Goal: Information Seeking & Learning: Learn about a topic

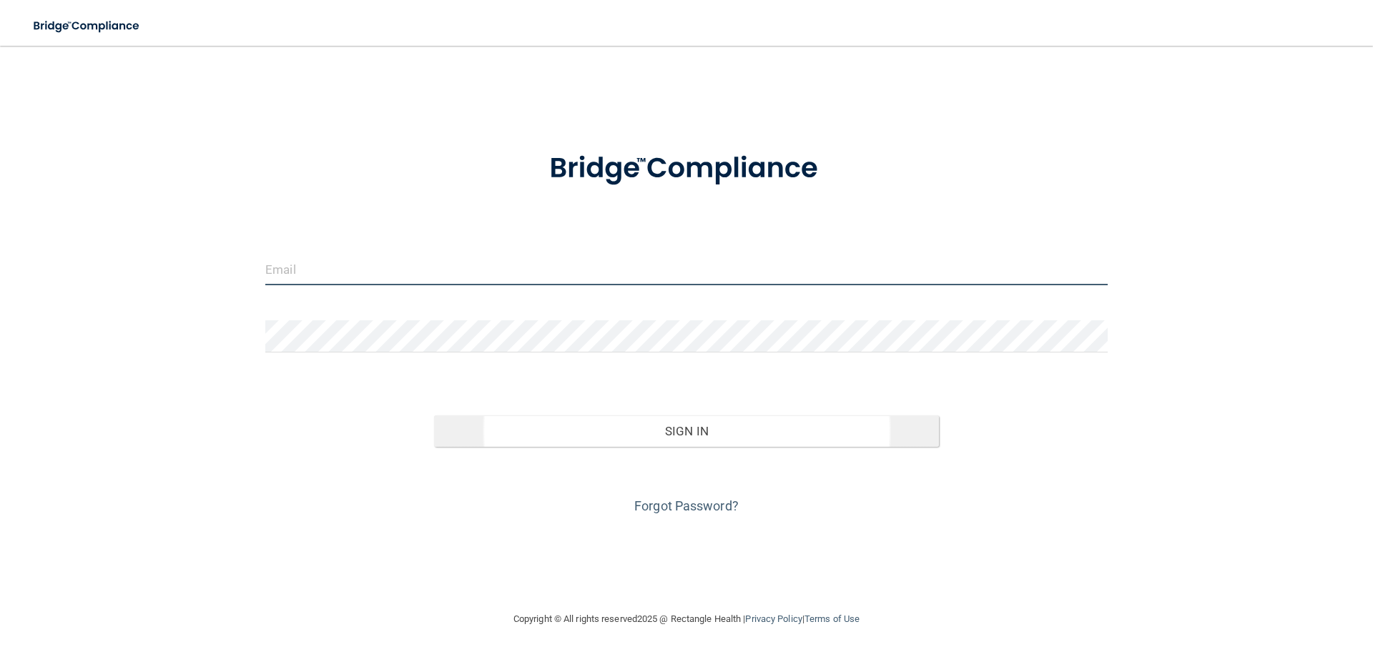
type input "[EMAIL_ADDRESS][DOMAIN_NAME]"
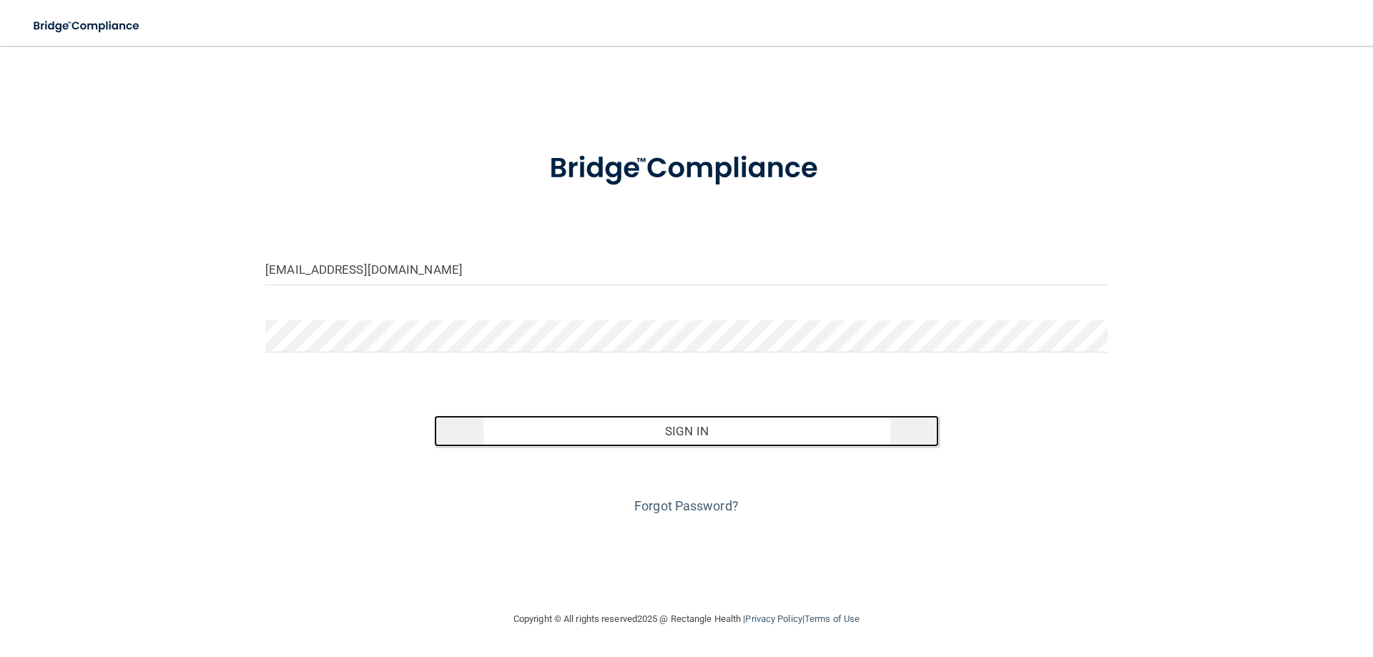
click at [649, 421] on button "Sign In" at bounding box center [687, 431] width 506 height 31
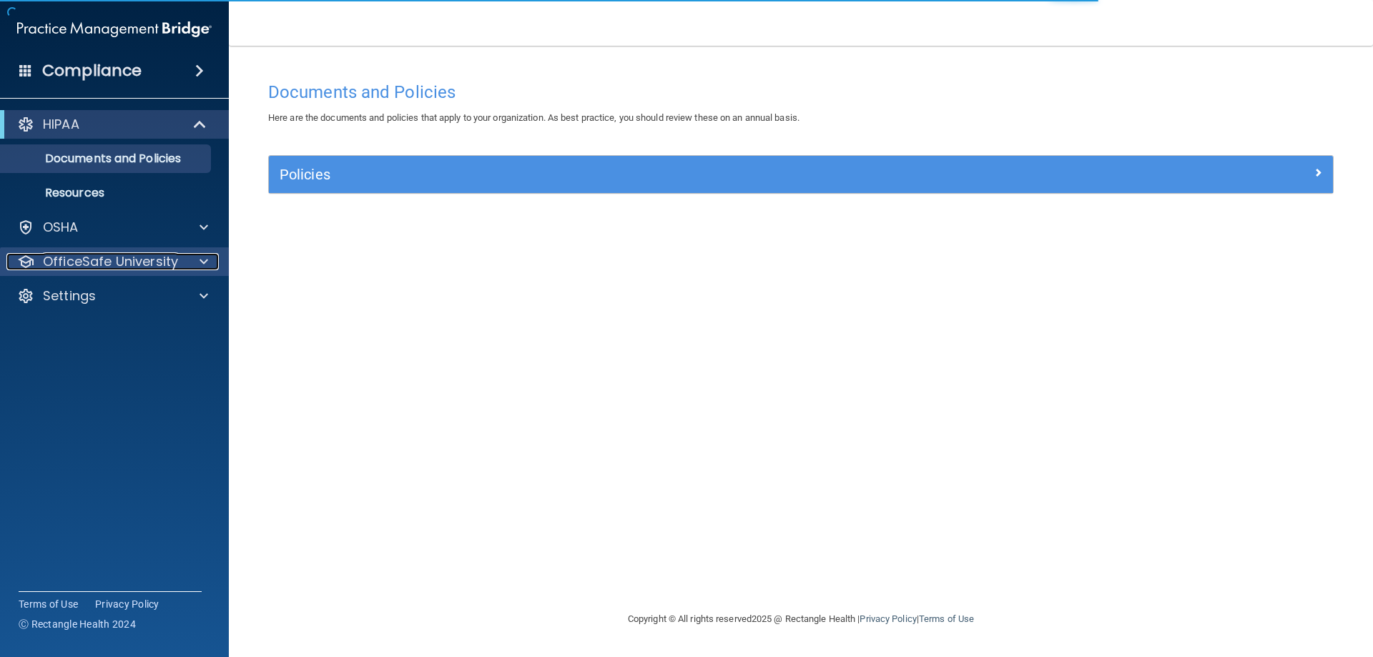
click at [53, 253] on p "OfficeSafe University" at bounding box center [110, 261] width 135 height 17
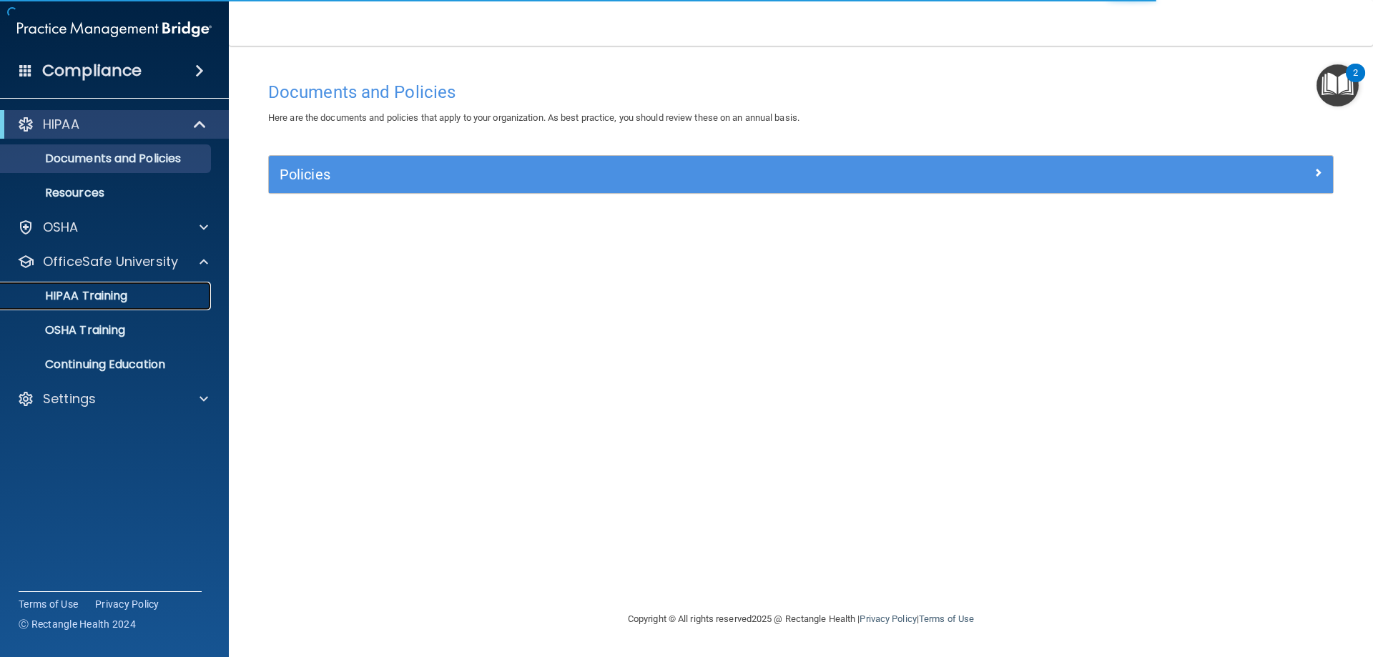
click at [57, 300] on p "HIPAA Training" at bounding box center [68, 296] width 118 height 14
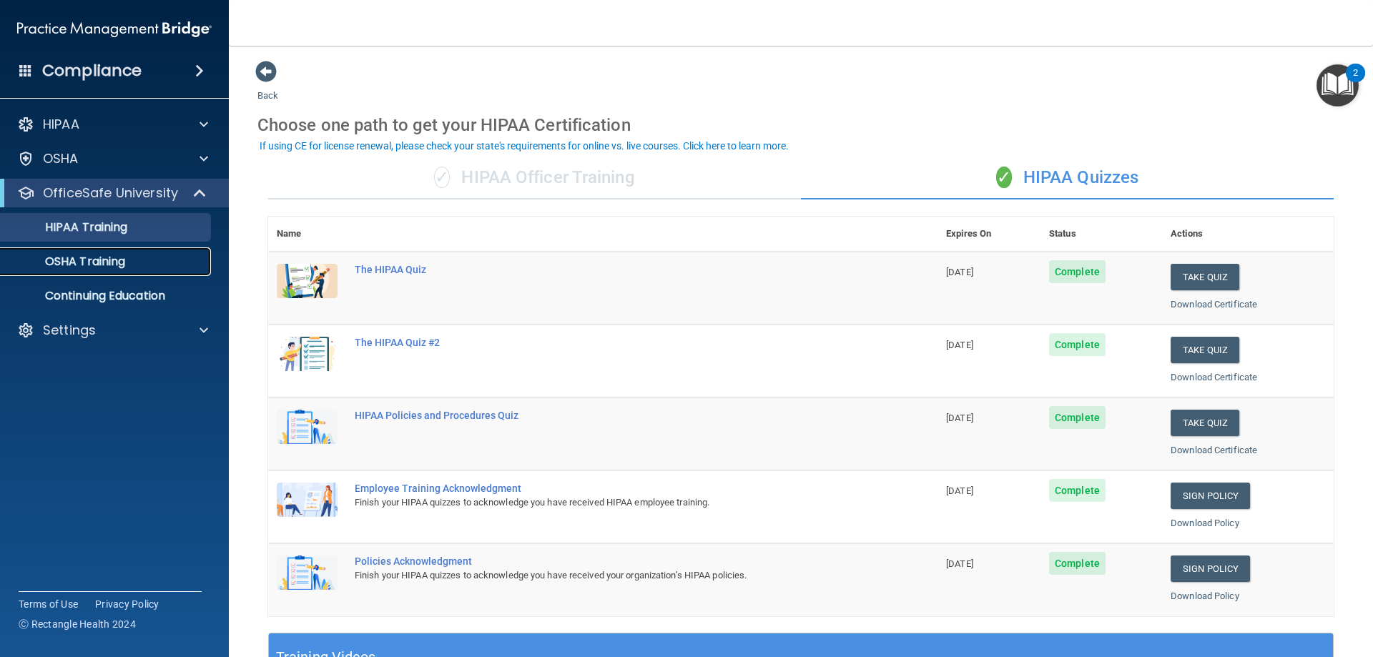
click at [72, 261] on p "OSHA Training" at bounding box center [67, 262] width 116 height 14
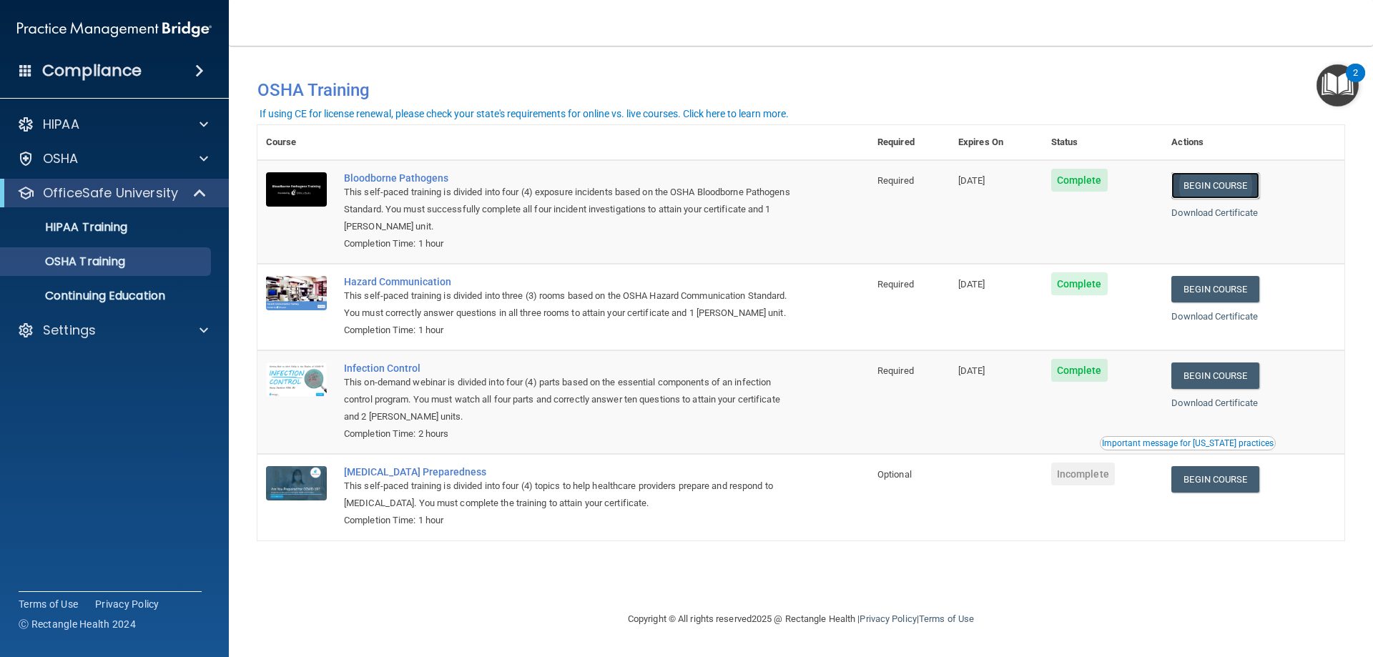
click at [1209, 177] on link "Begin Course" at bounding box center [1215, 185] width 87 height 26
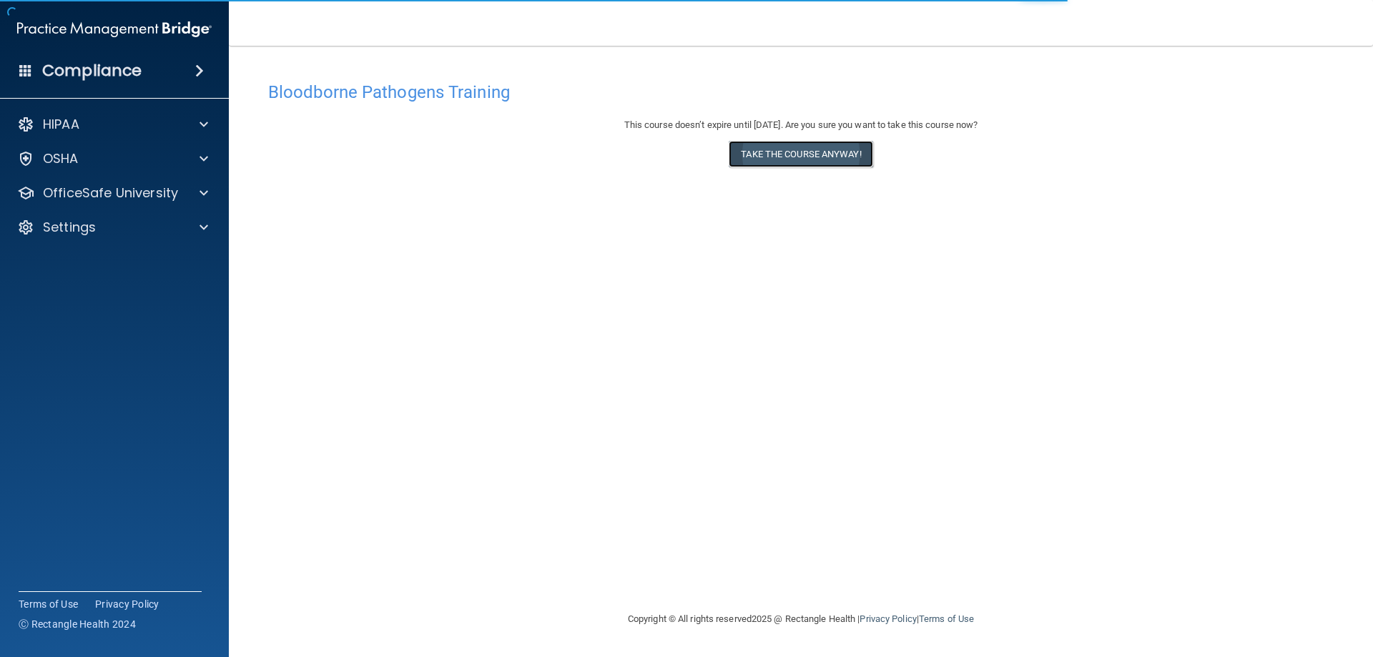
click at [755, 164] on button "Take the course anyway!" at bounding box center [801, 154] width 144 height 26
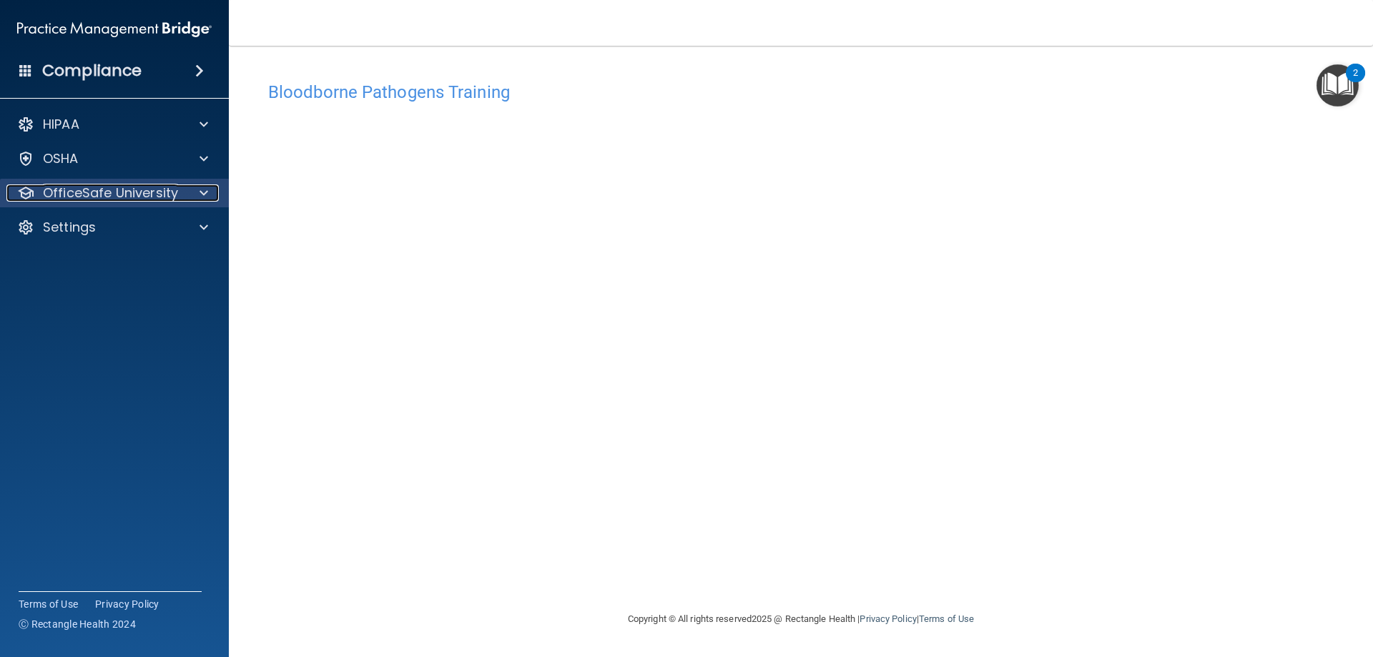
click at [112, 190] on p "OfficeSafe University" at bounding box center [110, 193] width 135 height 17
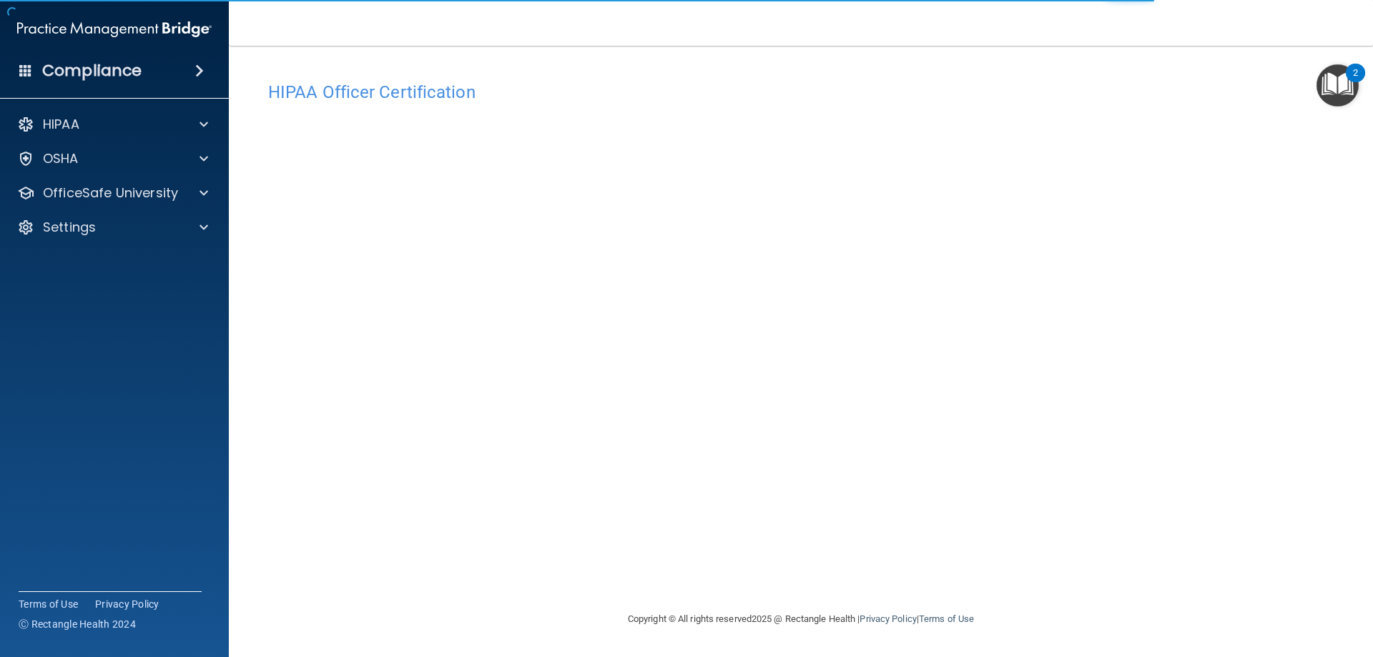
click at [107, 209] on div "HIPAA Documents and Policies Report an Incident Business Associates Emergency P…" at bounding box center [115, 178] width 230 height 149
click at [112, 199] on p "OfficeSafe University" at bounding box center [110, 193] width 135 height 17
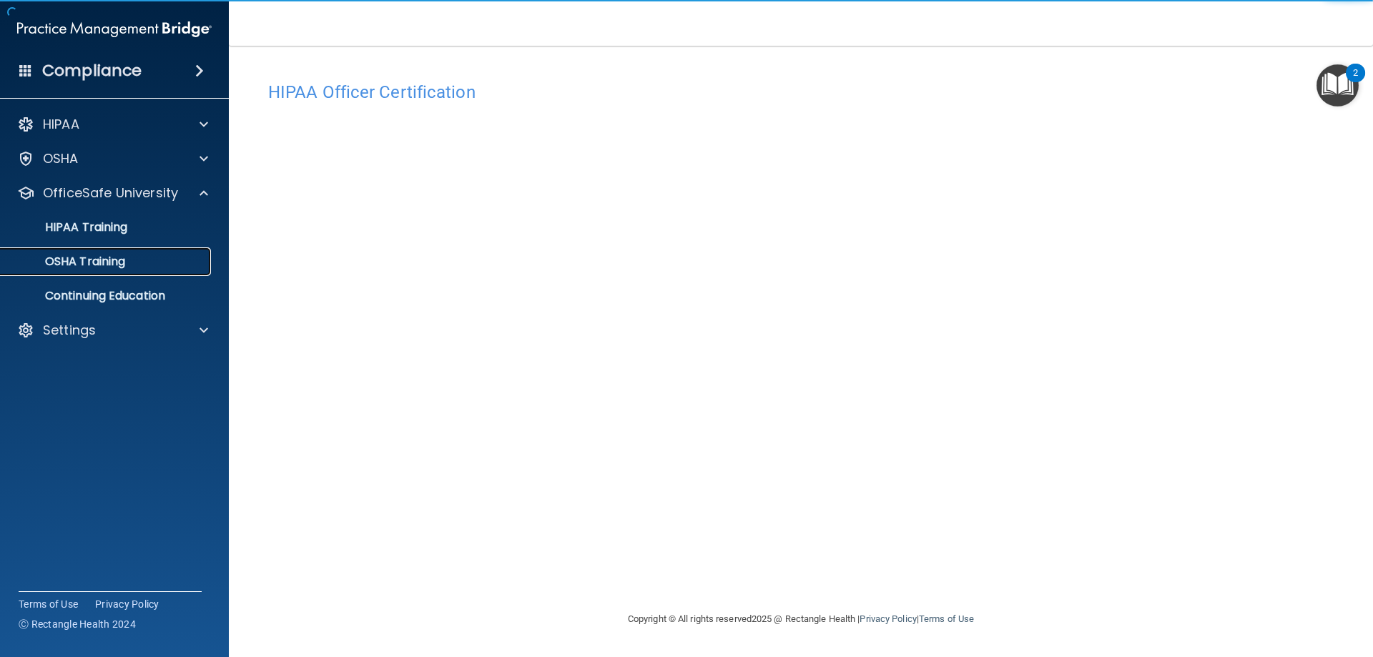
click at [78, 250] on link "OSHA Training" at bounding box center [98, 261] width 225 height 29
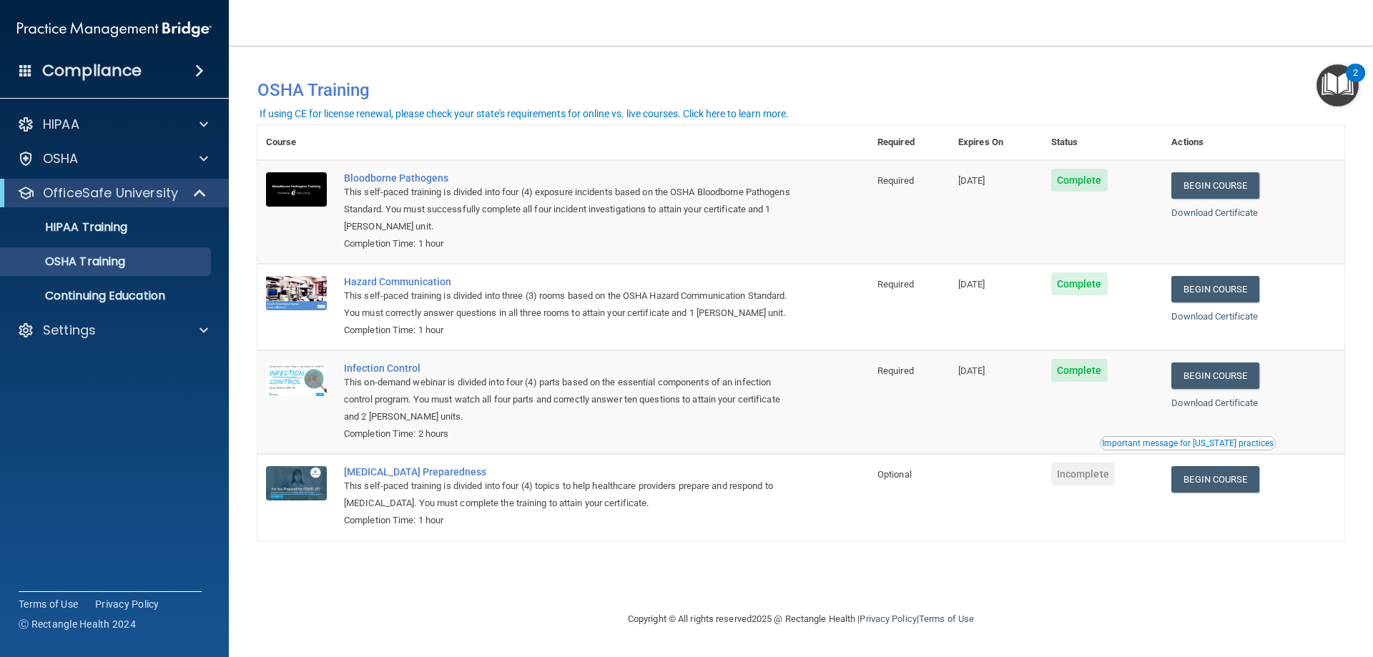
click at [1272, 189] on div "Begin Course" at bounding box center [1254, 185] width 165 height 26
click at [1242, 185] on link "Begin Course" at bounding box center [1215, 185] width 87 height 26
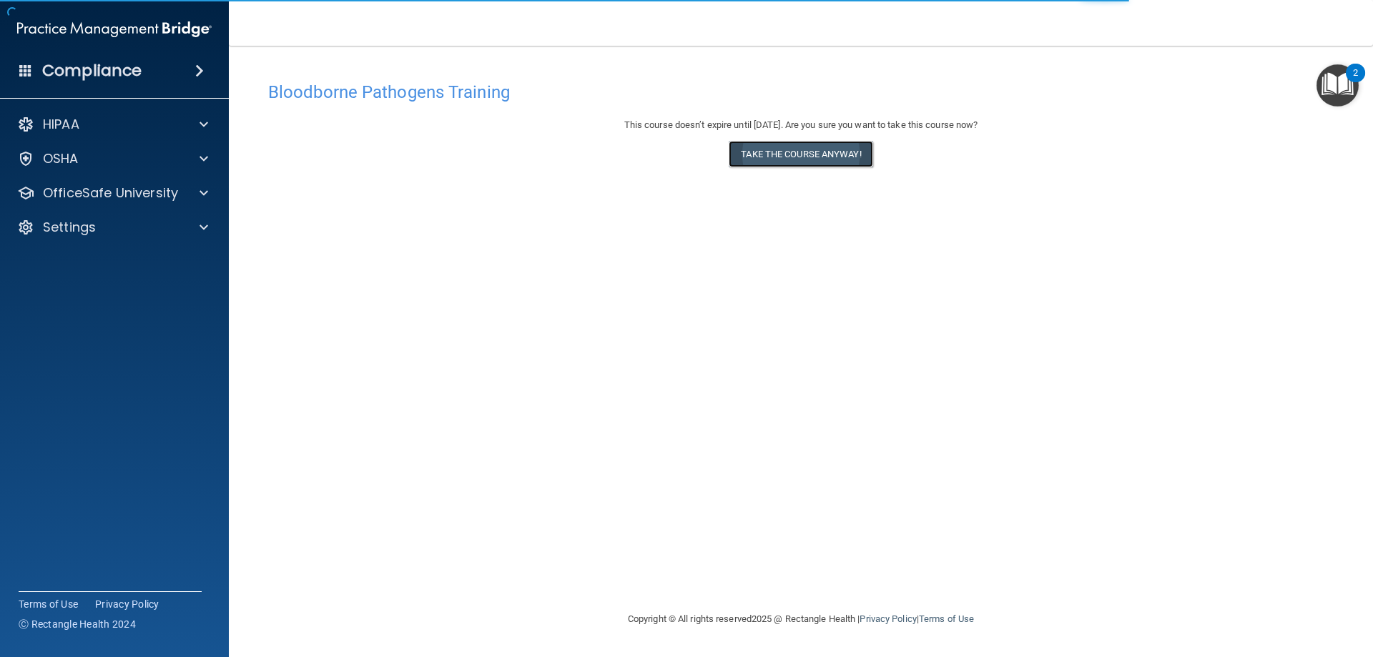
click at [808, 150] on button "Take the course anyway!" at bounding box center [801, 154] width 144 height 26
